Goal: Information Seeking & Learning: Learn about a topic

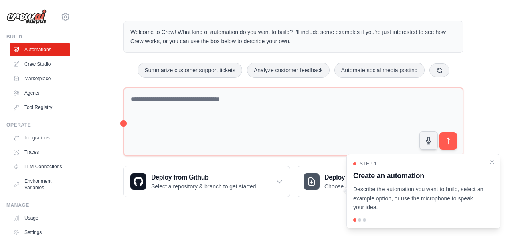
click at [108, 144] on div "Welcome to Crew! What kind of automation do you want to build? I'll include som…" at bounding box center [293, 109] width 433 height 202
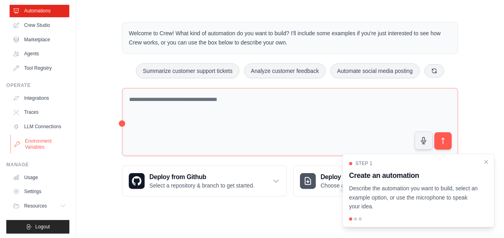
scroll to position [49, 0]
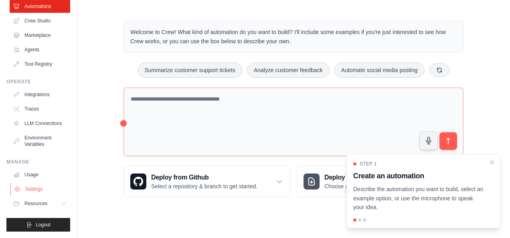
click at [37, 188] on link "Settings" at bounding box center [40, 189] width 61 height 13
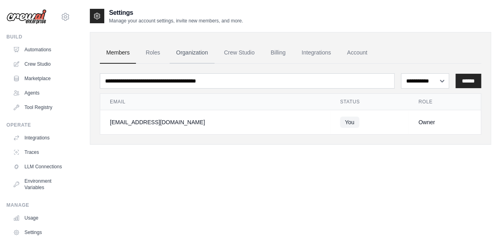
click at [194, 53] on link "Organization" at bounding box center [192, 53] width 45 height 22
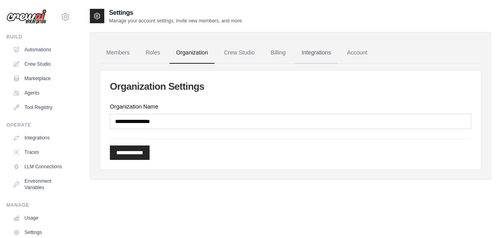
click at [318, 57] on link "Integrations" at bounding box center [316, 53] width 42 height 22
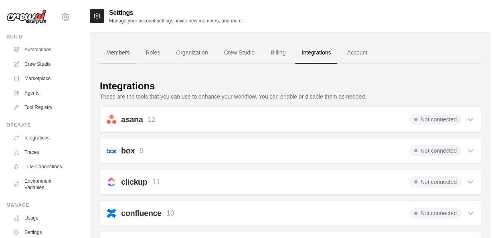
click at [122, 53] on link "Members" at bounding box center [118, 53] width 36 height 22
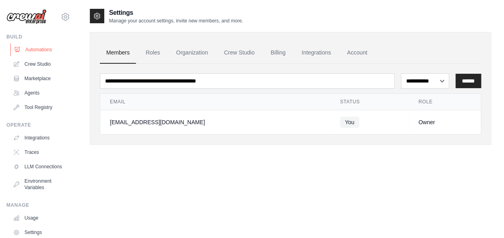
click at [43, 50] on link "Automations" at bounding box center [40, 49] width 61 height 13
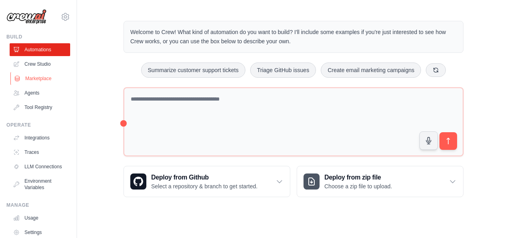
click at [36, 80] on link "Marketplace" at bounding box center [40, 78] width 61 height 13
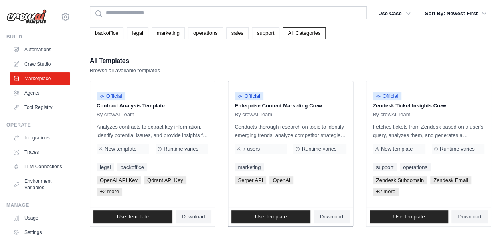
scroll to position [40, 0]
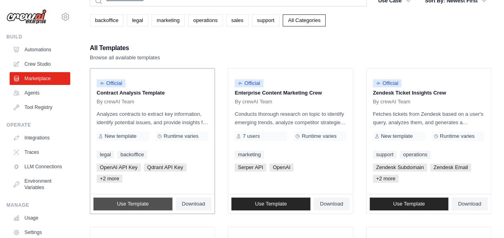
click at [124, 207] on link "Use Template" at bounding box center [132, 204] width 79 height 13
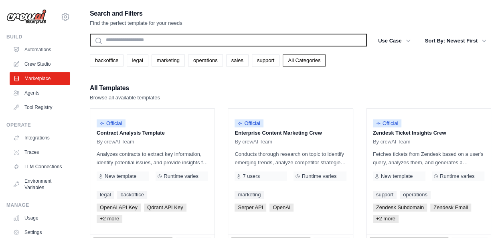
click at [154, 40] on input "text" at bounding box center [228, 40] width 277 height 13
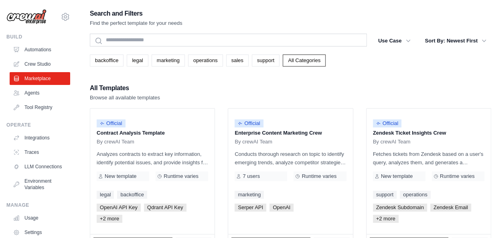
click at [108, 54] on div "backoffice legal marketing operations sales support All Categories" at bounding box center [290, 57] width 401 height 18
click at [107, 59] on link "backoffice" at bounding box center [107, 61] width 34 height 12
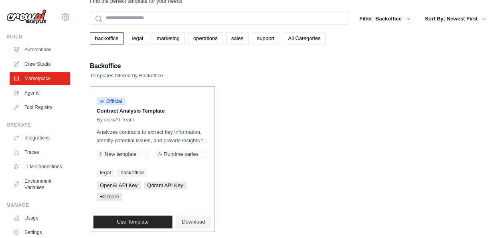
scroll to position [33, 0]
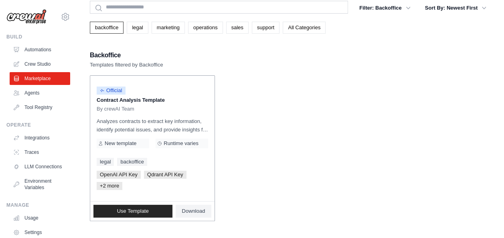
click at [140, 126] on p "Analyzes contracts to extract key information, identify potential issues, and p…" at bounding box center [152, 125] width 111 height 17
click at [128, 149] on div "Official Contract Analysis Template By crewAI Team Analyzes contracts to extrac…" at bounding box center [152, 139] width 124 height 126
click at [197, 148] on div "Runtime varies" at bounding box center [182, 144] width 53 height 10
click at [190, 210] on span "Download" at bounding box center [193, 211] width 23 height 6
click at [130, 204] on div "Use Template Download" at bounding box center [152, 211] width 124 height 19
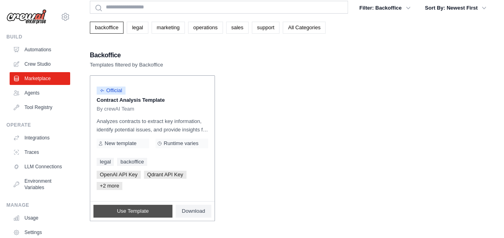
click at [134, 209] on span "Use Template" at bounding box center [133, 211] width 32 height 6
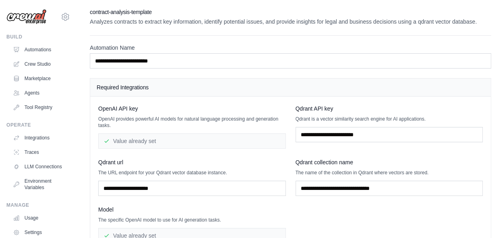
click at [254, 22] on p "Analyzes contracts to extract key information, identify potential issues, and p…" at bounding box center [290, 22] width 401 height 8
drag, startPoint x: 272, startPoint y: 22, endPoint x: 316, endPoint y: 22, distance: 44.5
click at [316, 22] on p "Analyzes contracts to extract key information, identify potential issues, and p…" at bounding box center [290, 22] width 401 height 8
copy p "d provide insights"
click at [360, 24] on p "Analyzes contracts to extract key information, identify potential issues, and p…" at bounding box center [290, 22] width 401 height 8
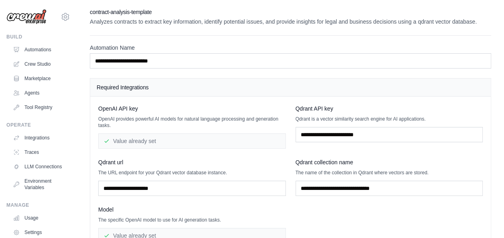
drag, startPoint x: 360, startPoint y: 24, endPoint x: 325, endPoint y: 32, distance: 35.4
click at [326, 32] on div "**********" at bounding box center [290, 159] width 401 height 303
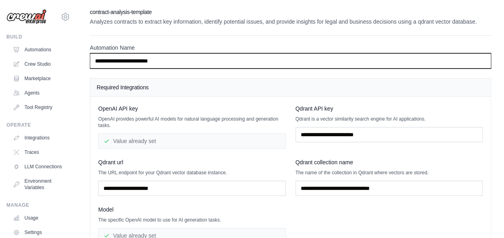
click at [184, 61] on input "**********" at bounding box center [290, 60] width 401 height 15
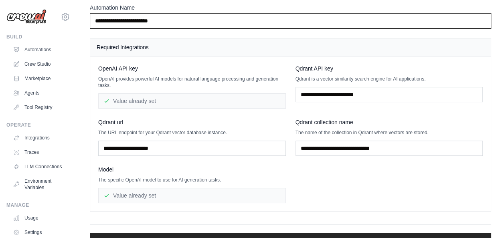
scroll to position [79, 0]
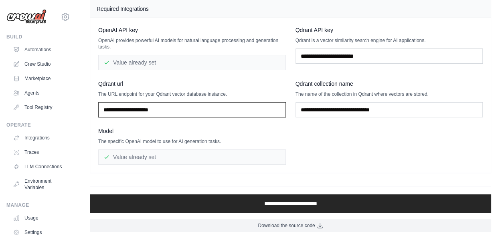
click at [192, 112] on input "text" at bounding box center [192, 109] width 188 height 15
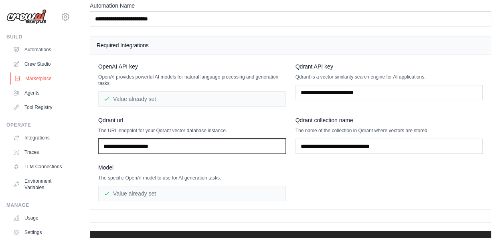
scroll to position [0, 0]
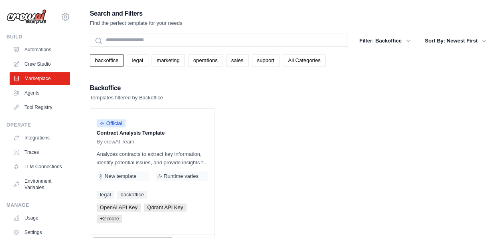
scroll to position [33, 0]
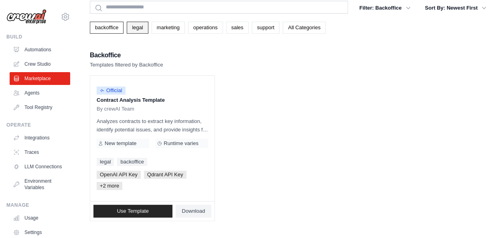
click at [128, 29] on link "legal" at bounding box center [137, 28] width 21 height 12
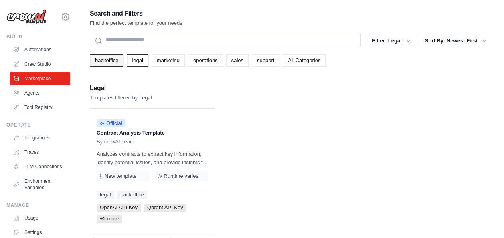
click at [99, 62] on link "backoffice" at bounding box center [107, 61] width 34 height 12
click at [131, 63] on link "legal" at bounding box center [137, 61] width 21 height 12
click at [109, 59] on link "backoffice" at bounding box center [107, 61] width 34 height 12
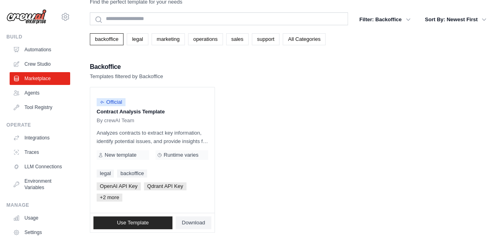
scroll to position [33, 0]
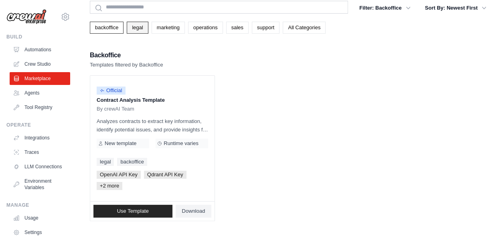
click at [142, 26] on link "legal" at bounding box center [137, 28] width 21 height 12
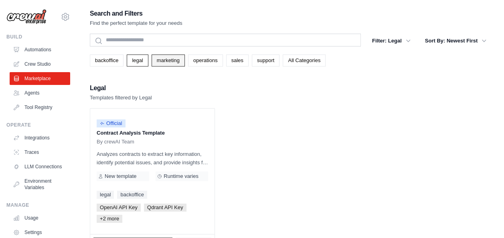
click at [175, 63] on link "marketing" at bounding box center [168, 61] width 33 height 12
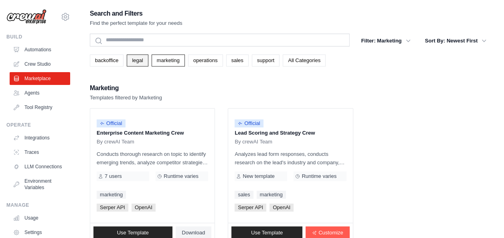
click at [134, 59] on link "legal" at bounding box center [137, 61] width 21 height 12
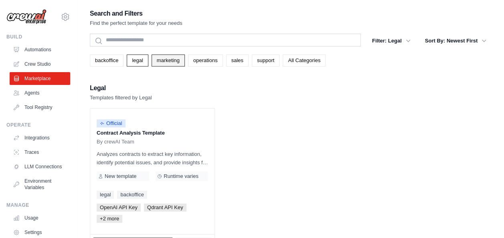
click at [161, 61] on link "marketing" at bounding box center [168, 61] width 33 height 12
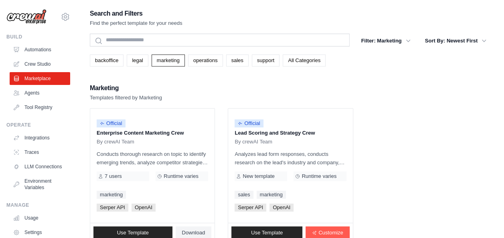
scroll to position [16, 0]
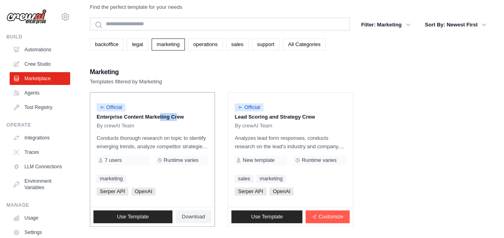
drag, startPoint x: 132, startPoint y: 117, endPoint x: 149, endPoint y: 116, distance: 17.6
click at [149, 116] on p "Enterprise Content Marketing Crew" at bounding box center [152, 117] width 111 height 8
drag, startPoint x: 149, startPoint y: 116, endPoint x: 191, endPoint y: 115, distance: 41.7
click at [191, 115] on p "Enterprise Content Marketing Crew" at bounding box center [152, 117] width 111 height 8
click at [200, 42] on link "operations" at bounding box center [205, 44] width 35 height 12
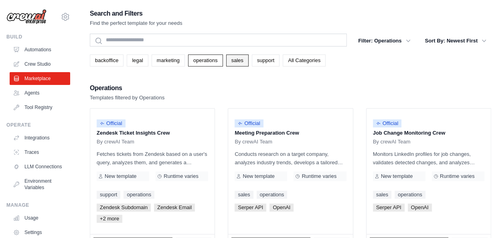
click at [235, 59] on link "sales" at bounding box center [237, 61] width 22 height 12
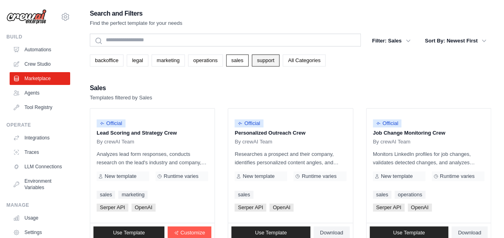
click at [266, 59] on link "support" at bounding box center [266, 61] width 28 height 12
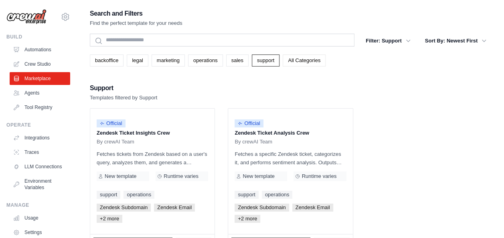
click at [306, 61] on link "All Categories" at bounding box center [304, 61] width 43 height 12
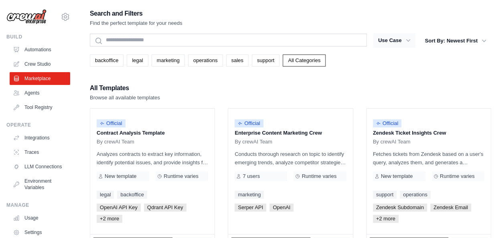
click at [405, 41] on icon "button" at bounding box center [408, 40] width 8 height 8
click at [407, 39] on icon "button" at bounding box center [408, 40] width 8 height 8
click at [407, 41] on icon "button" at bounding box center [408, 40] width 8 height 8
click at [37, 93] on link "Agents" at bounding box center [40, 93] width 61 height 13
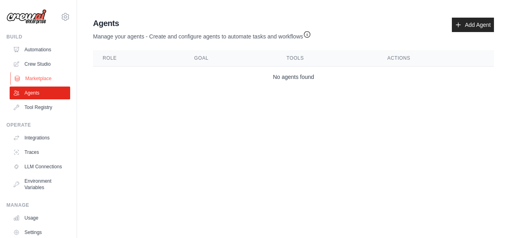
click at [35, 80] on link "Marketplace" at bounding box center [40, 78] width 61 height 13
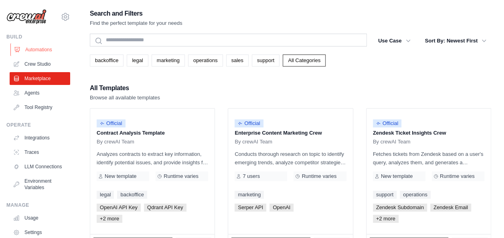
click at [36, 44] on link "Automations" at bounding box center [40, 49] width 61 height 13
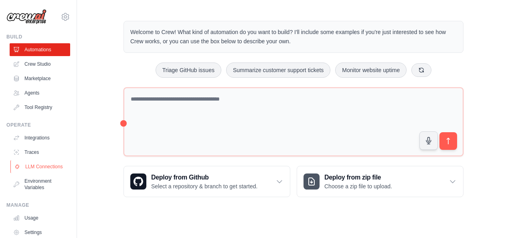
click at [37, 171] on link "LLM Connections" at bounding box center [40, 166] width 61 height 13
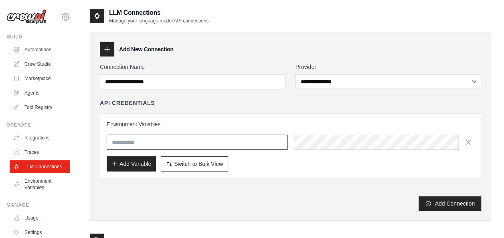
click at [140, 141] on input "text" at bounding box center [197, 142] width 181 height 15
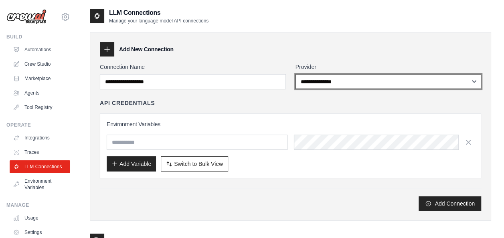
click at [345, 83] on select "**********" at bounding box center [389, 81] width 186 height 15
click at [296, 74] on select "**********" at bounding box center [389, 81] width 186 height 15
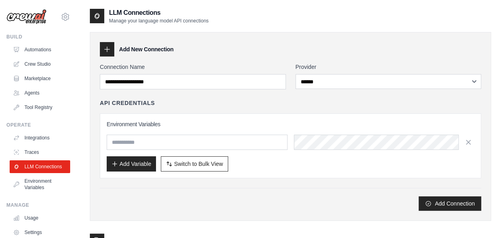
click at [283, 102] on div "API Credentials" at bounding box center [290, 103] width 381 height 8
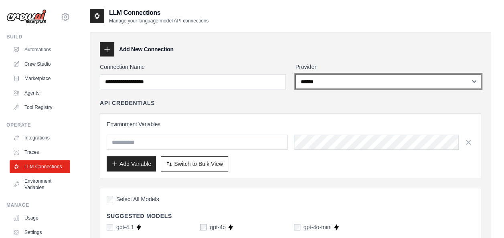
click at [344, 80] on select "**********" at bounding box center [389, 81] width 186 height 15
click at [296, 74] on select "**********" at bounding box center [389, 81] width 186 height 15
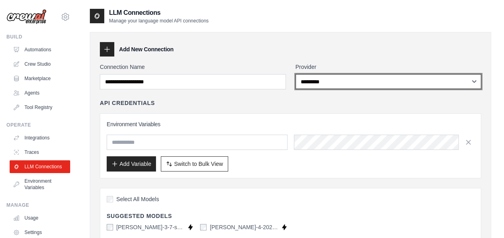
click at [334, 82] on select "**********" at bounding box center [389, 81] width 186 height 15
click at [296, 74] on select "**********" at bounding box center [389, 81] width 186 height 15
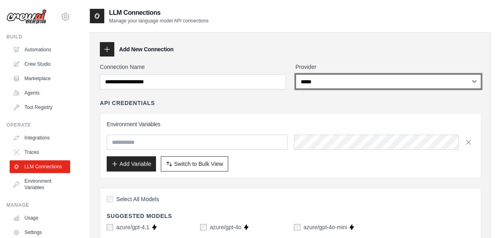
click at [326, 85] on select "**********" at bounding box center [389, 81] width 186 height 15
select select "*******"
click at [296, 74] on select "**********" at bounding box center [389, 81] width 186 height 15
click at [337, 77] on select "**********" at bounding box center [389, 81] width 186 height 15
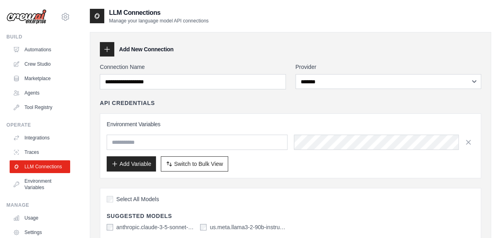
drag, startPoint x: 258, startPoint y: 96, endPoint x: 253, endPoint y: 98, distance: 5.7
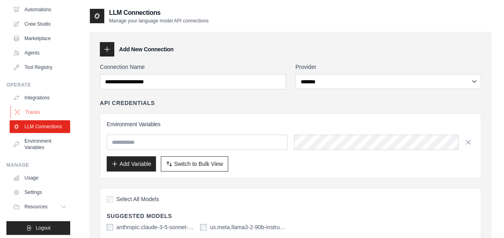
click at [33, 111] on link "Traces" at bounding box center [40, 112] width 61 height 13
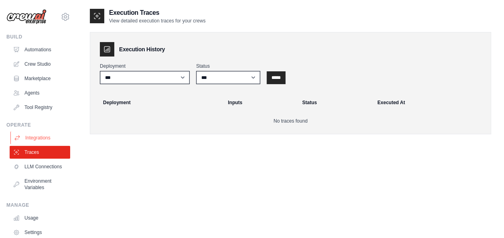
click at [43, 135] on link "Integrations" at bounding box center [40, 138] width 61 height 13
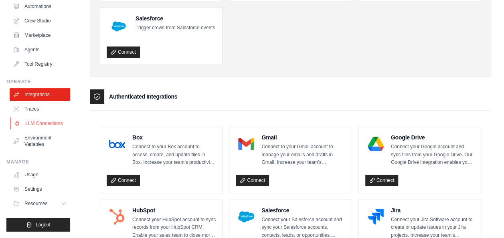
scroll to position [49, 0]
click at [39, 139] on link "Environment Variables" at bounding box center [40, 141] width 61 height 19
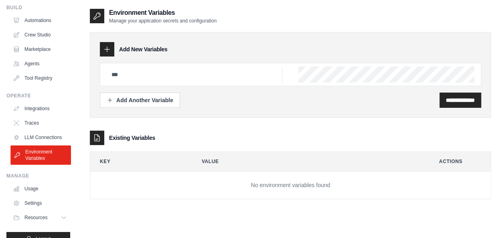
scroll to position [49, 0]
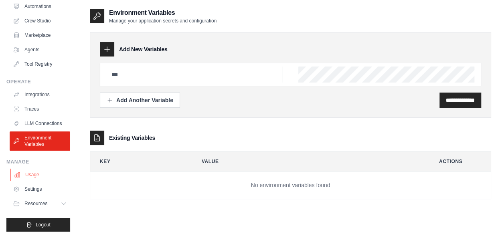
click at [41, 175] on link "Usage" at bounding box center [40, 174] width 61 height 13
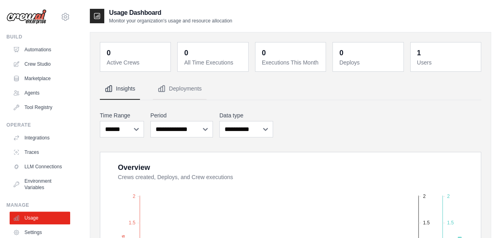
scroll to position [49, 0]
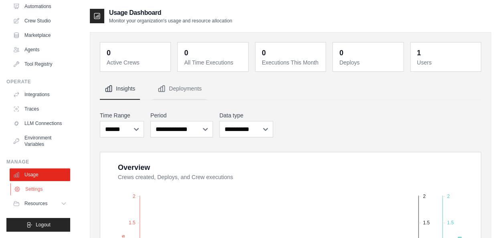
click at [37, 187] on link "Settings" at bounding box center [40, 189] width 61 height 13
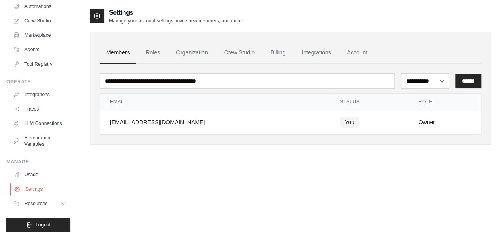
scroll to position [49, 0]
click at [38, 174] on link "Usage" at bounding box center [40, 174] width 61 height 13
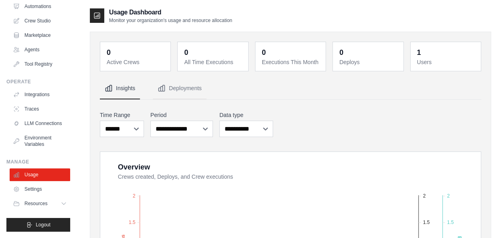
scroll to position [80, 0]
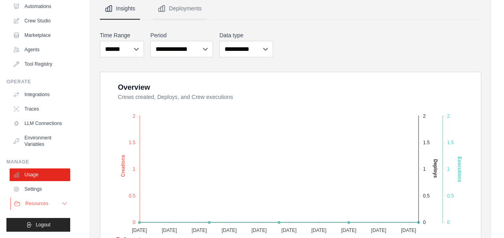
drag, startPoint x: 29, startPoint y: 205, endPoint x: 36, endPoint y: 199, distance: 9.7
click at [29, 205] on span "Resources" at bounding box center [36, 204] width 23 height 6
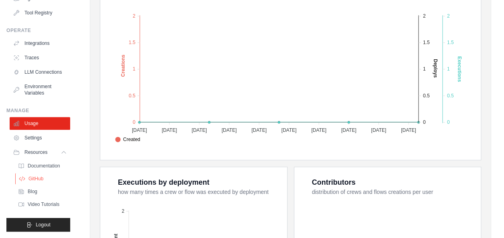
scroll to position [201, 0]
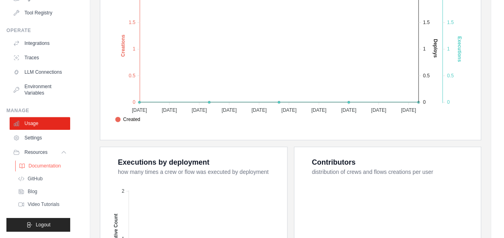
click at [49, 165] on span "Documentation" at bounding box center [44, 166] width 32 height 6
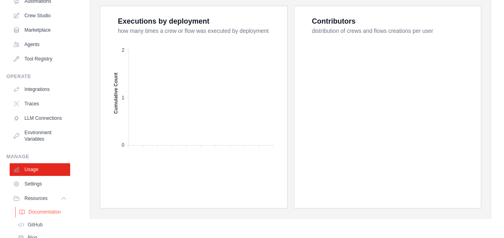
scroll to position [101, 0]
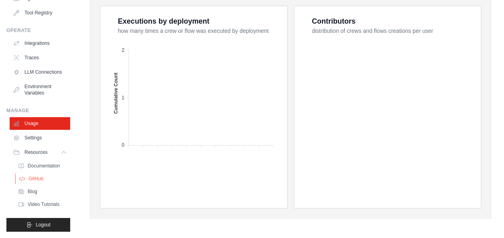
click at [36, 178] on span "GitHub" at bounding box center [35, 179] width 15 height 6
click at [34, 178] on span "GitHub" at bounding box center [35, 179] width 15 height 6
